Goal: Task Accomplishment & Management: Complete application form

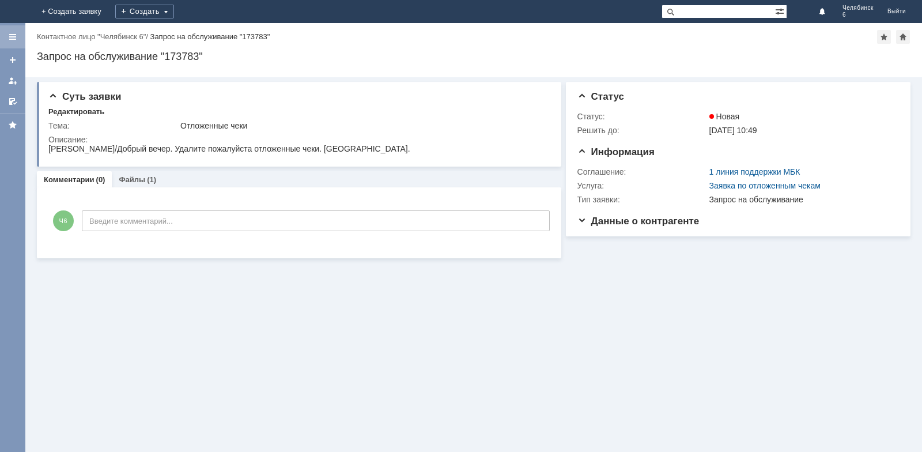
click at [12, 31] on div at bounding box center [12, 36] width 25 height 23
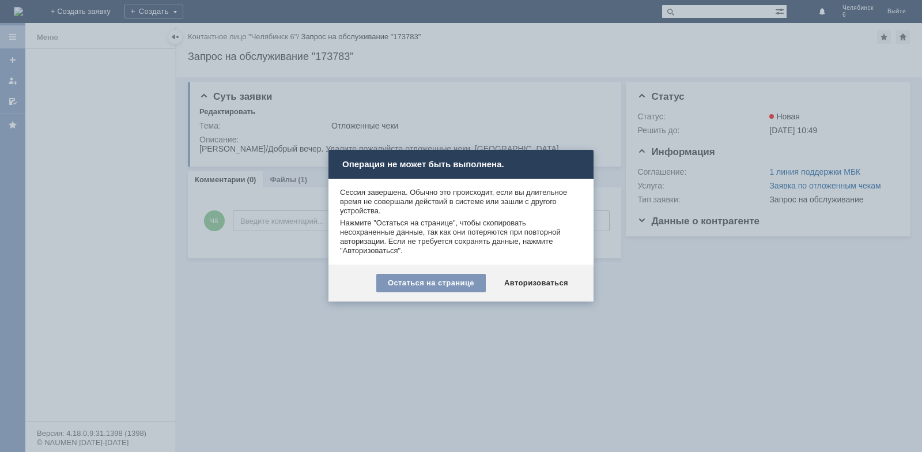
click at [757, 143] on div at bounding box center [461, 226] width 922 height 452
click at [528, 279] on div "Авторизоваться" at bounding box center [536, 283] width 87 height 18
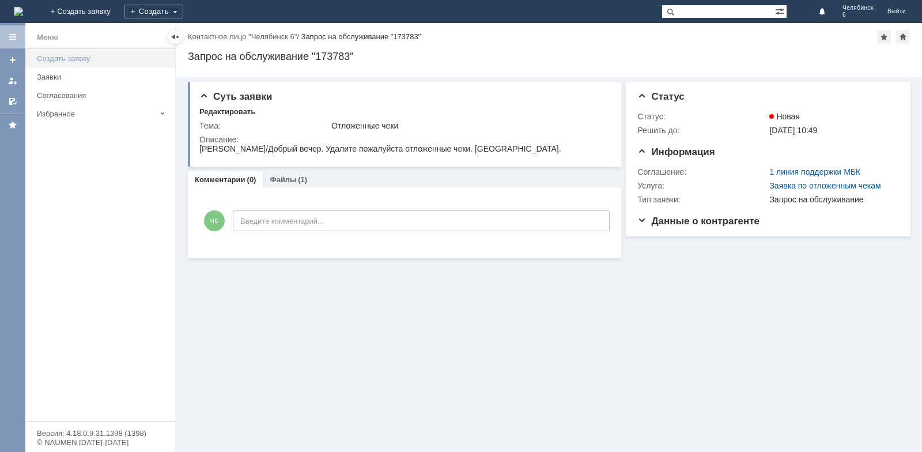
click at [60, 58] on div "Создать заявку" at bounding box center [102, 58] width 131 height 9
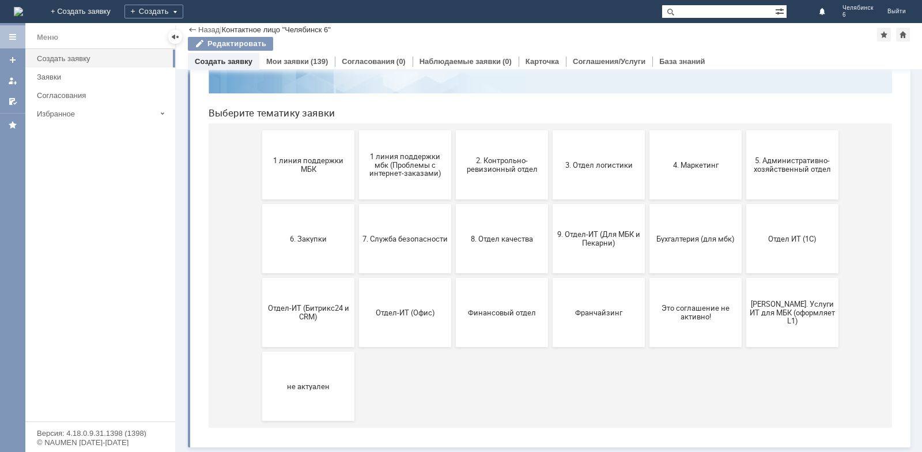
scroll to position [92, 0]
click at [612, 322] on button "Франчайзинг" at bounding box center [598, 312] width 92 height 69
click at [23, 14] on img at bounding box center [18, 11] width 9 height 9
click at [318, 172] on span "1 линия поддержки МБК" at bounding box center [308, 164] width 85 height 17
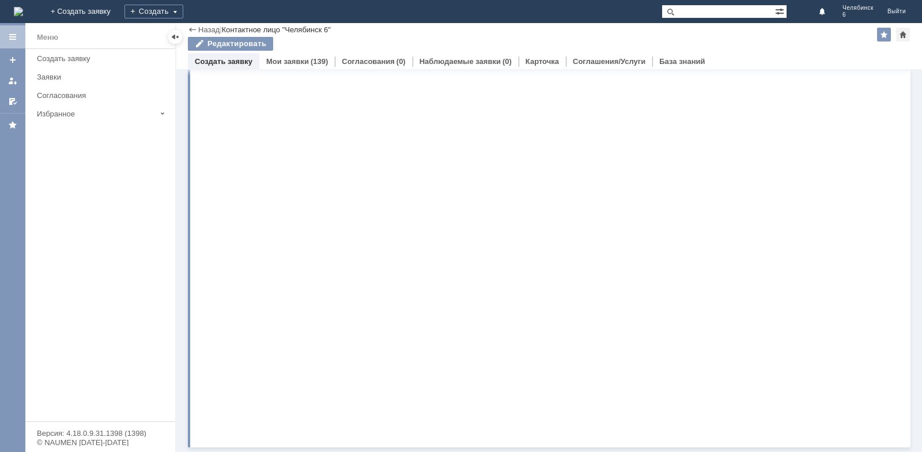
scroll to position [0, 0]
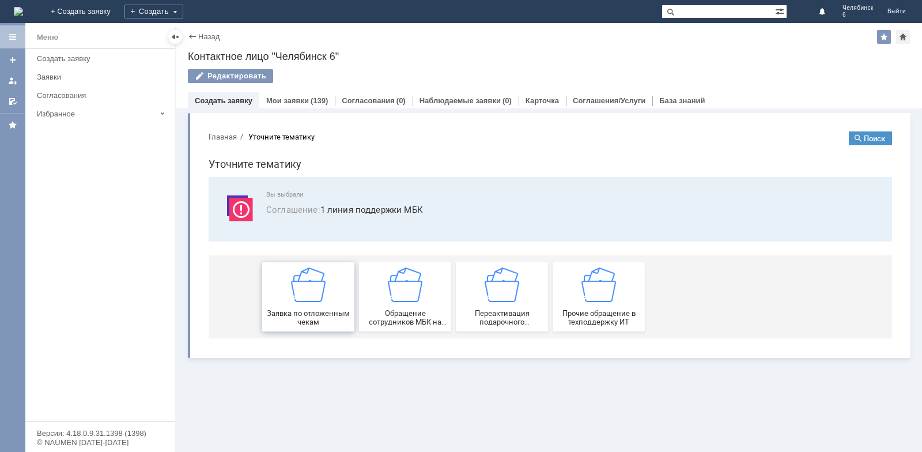
click at [322, 311] on span "Заявка по отложенным чекам" at bounding box center [308, 317] width 85 height 17
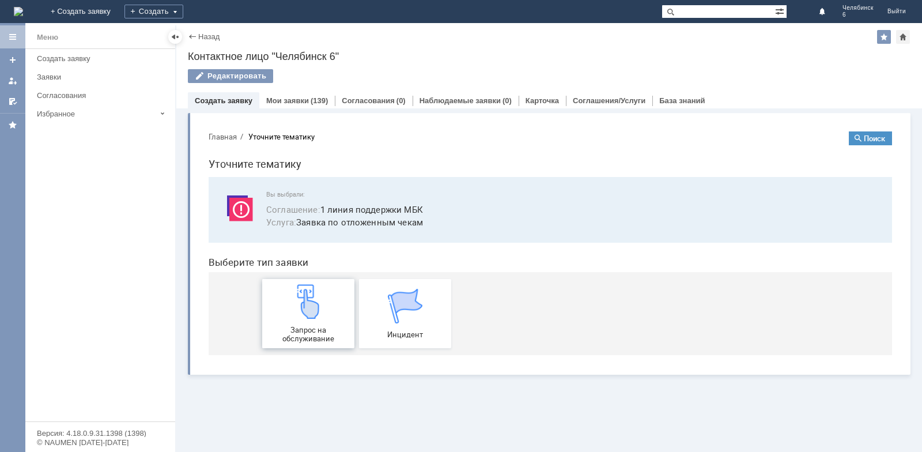
click at [323, 311] on img at bounding box center [308, 301] width 35 height 35
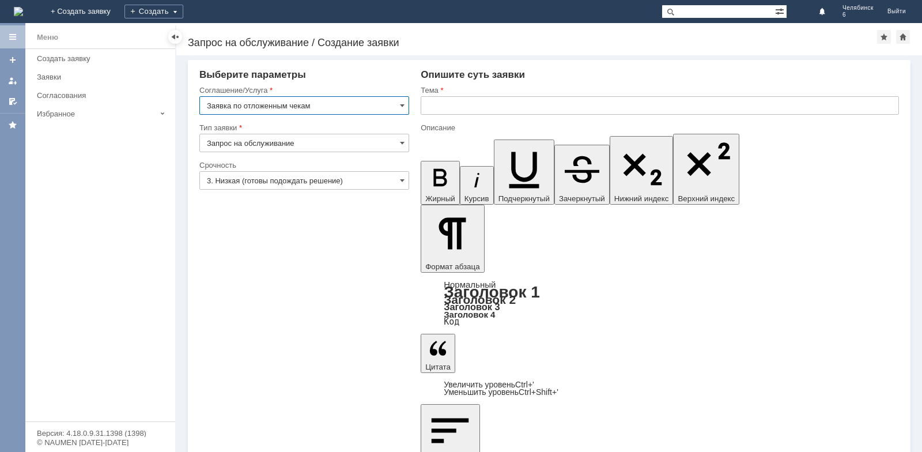
click at [448, 108] on input "text" at bounding box center [660, 105] width 478 height 18
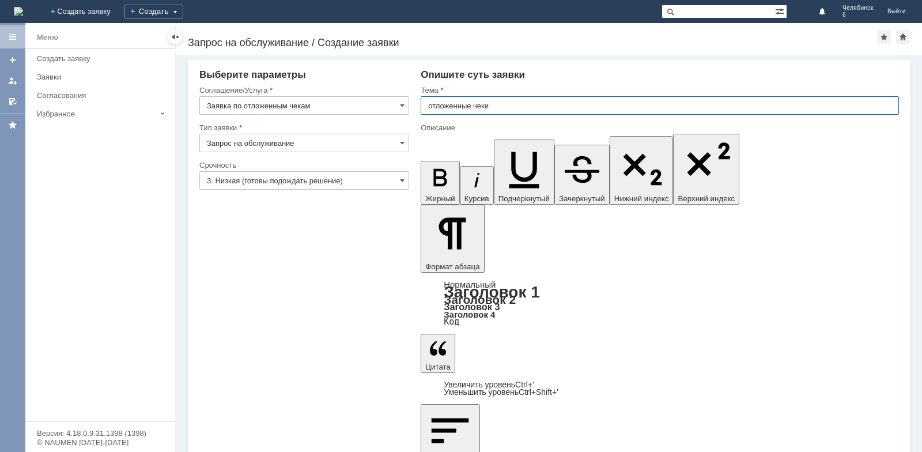
type input "отложенные чеки"
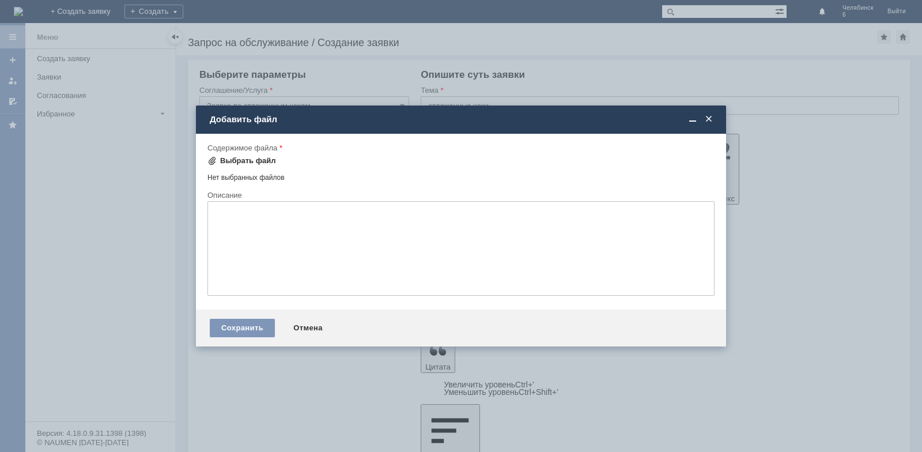
click at [247, 161] on div "Выбрать файл" at bounding box center [248, 160] width 56 height 9
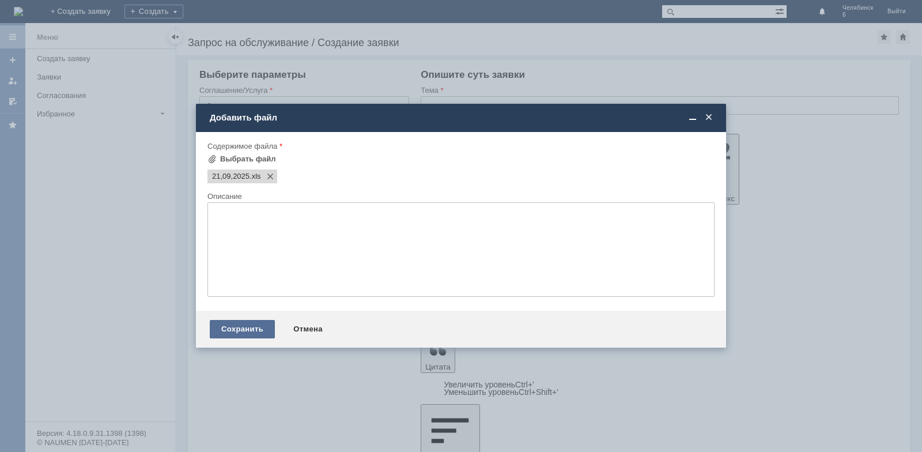
click at [241, 324] on div "Сохранить" at bounding box center [242, 329] width 65 height 18
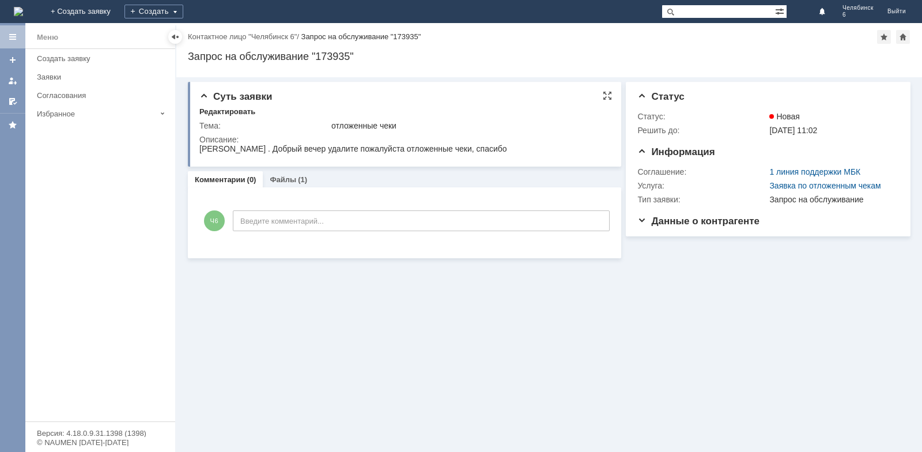
click at [306, 149] on div "[PERSON_NAME] . Добрый вечер удалите пожалуйста отложенные чеки, спасибо" at bounding box center [353, 148] width 308 height 9
